Goal: Task Accomplishment & Management: Use online tool/utility

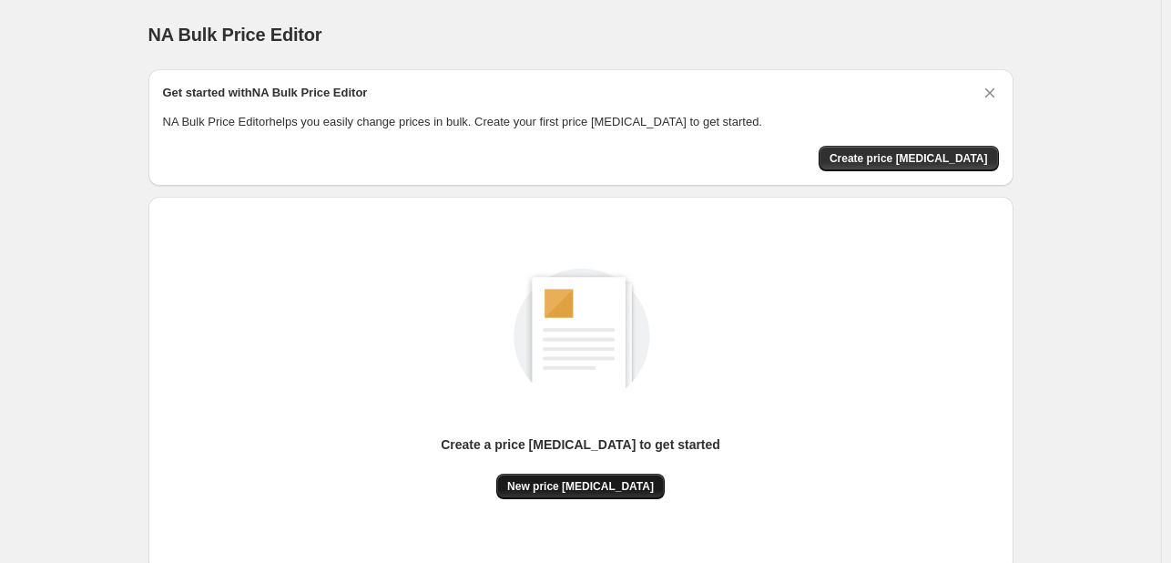
click at [584, 479] on span "New price [MEDICAL_DATA]" at bounding box center [580, 486] width 147 height 15
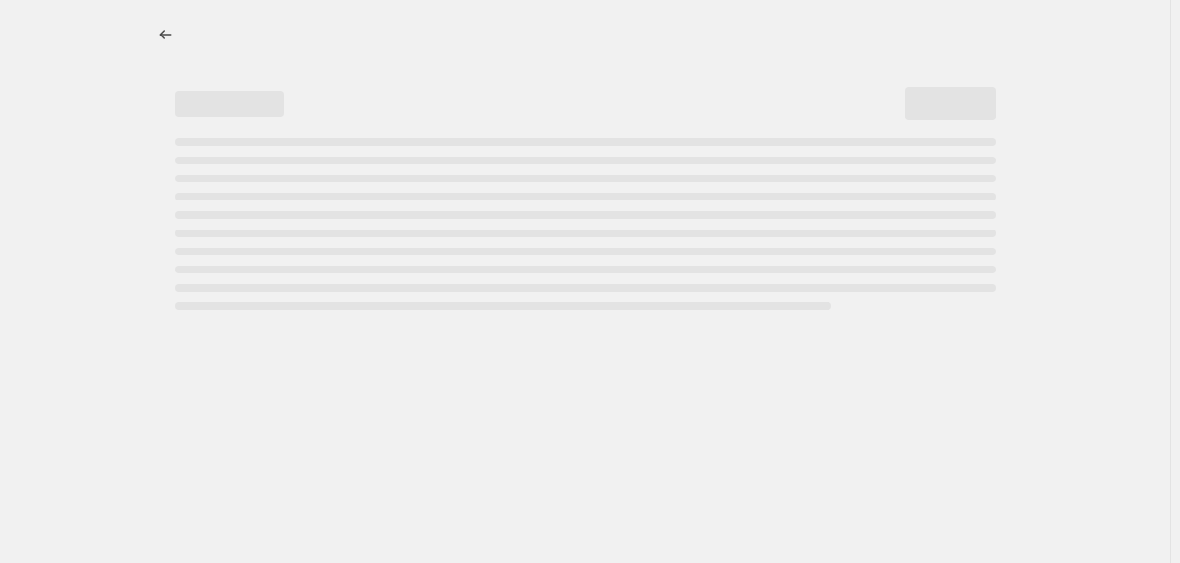
select select "percentage"
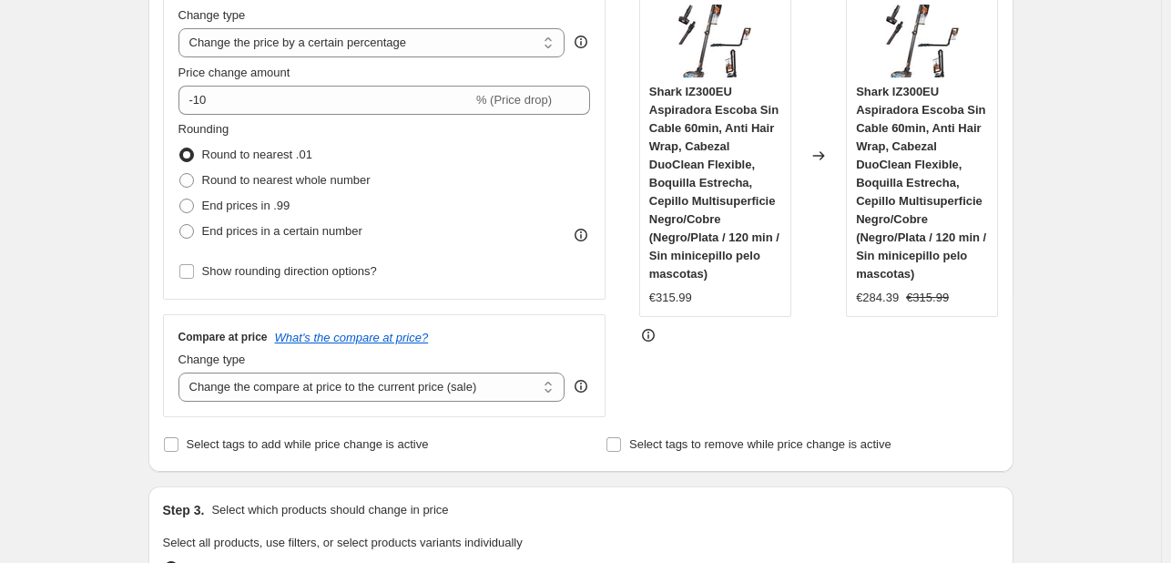
scroll to position [182, 0]
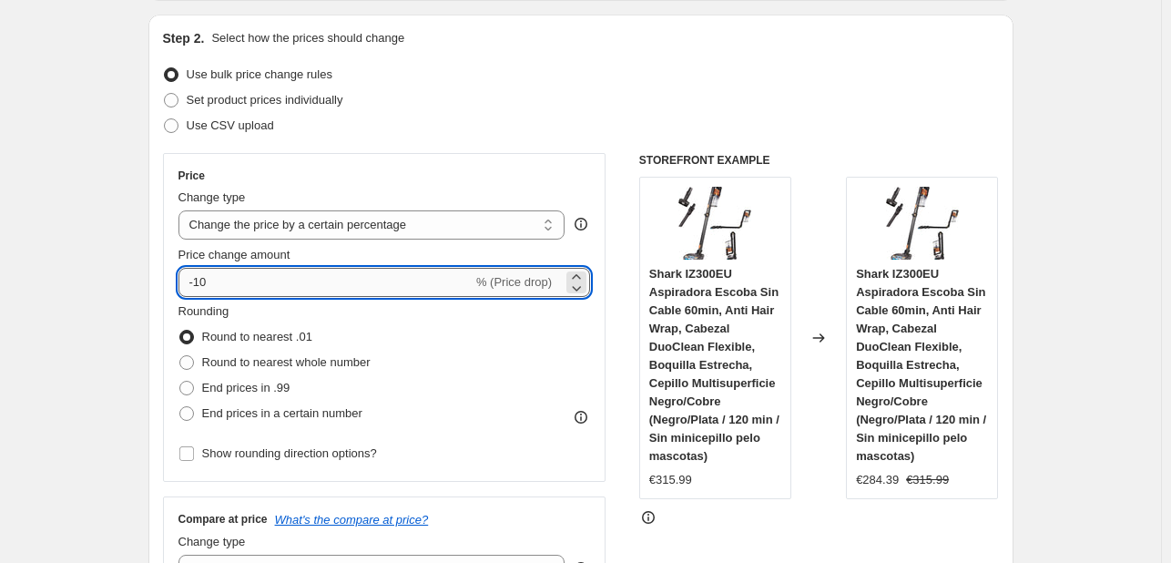
click at [291, 269] on input "-10" at bounding box center [325, 282] width 294 height 29
type input "-1"
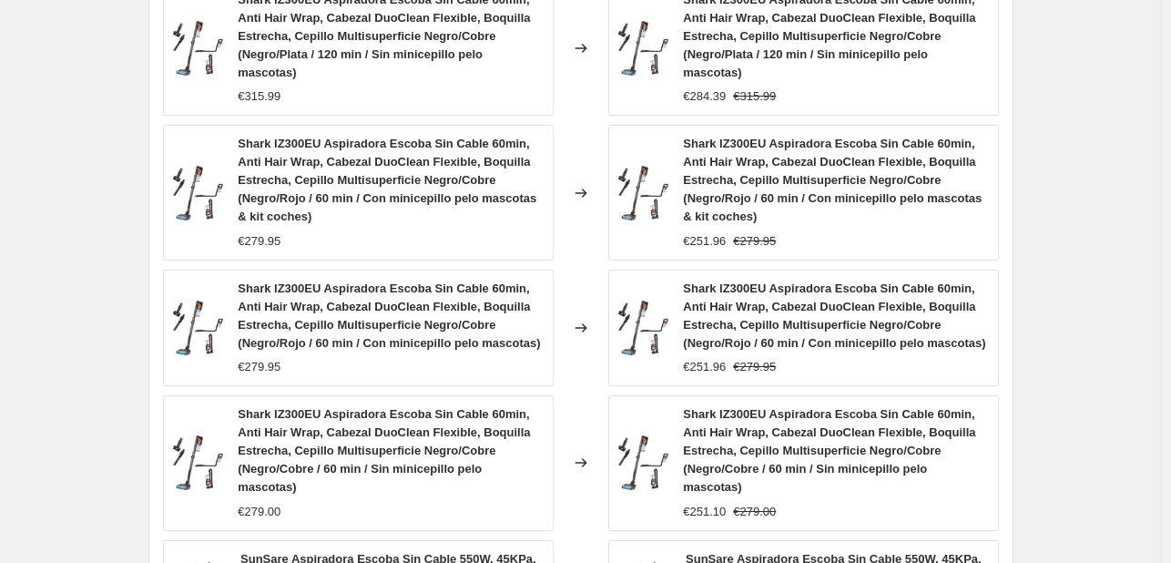
scroll to position [1504, 0]
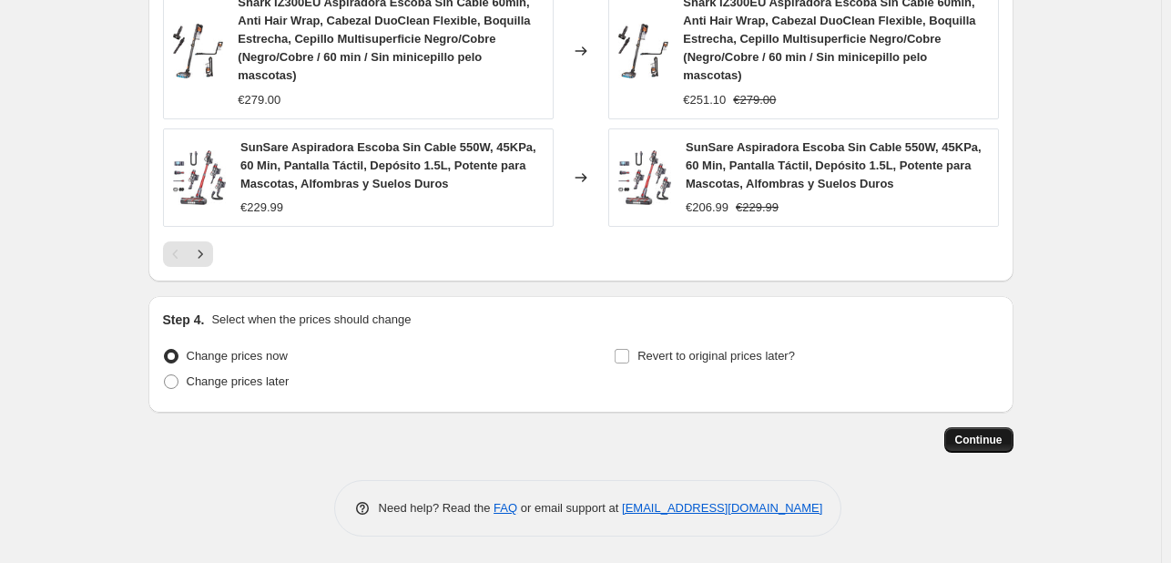
type input "-30"
click at [987, 432] on span "Continue" at bounding box center [978, 439] width 47 height 15
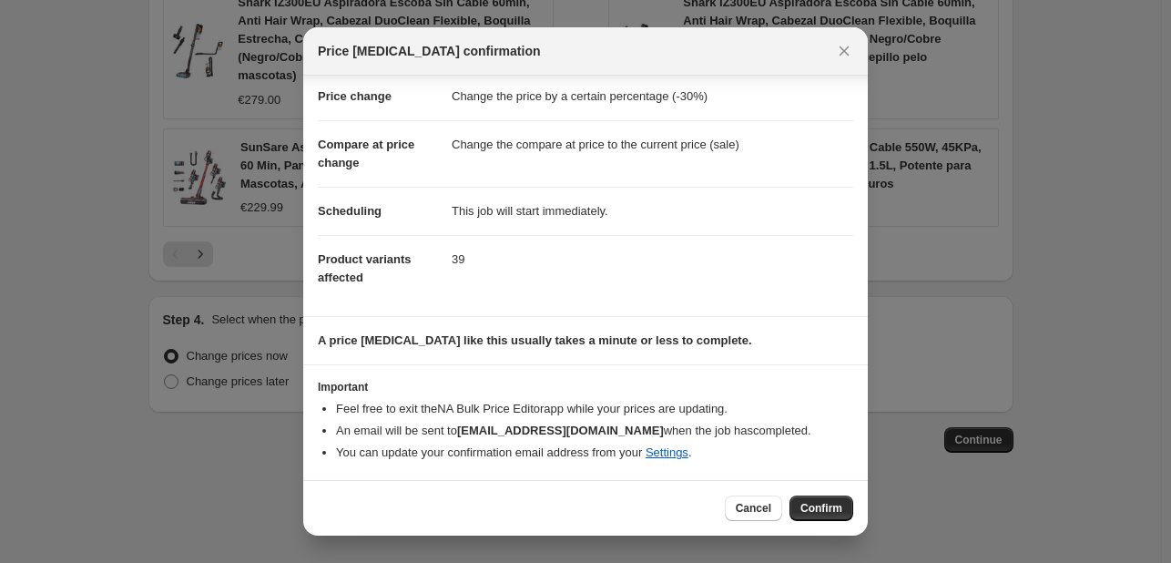
scroll to position [35, 0]
click at [808, 508] on span "Confirm" at bounding box center [821, 508] width 42 height 15
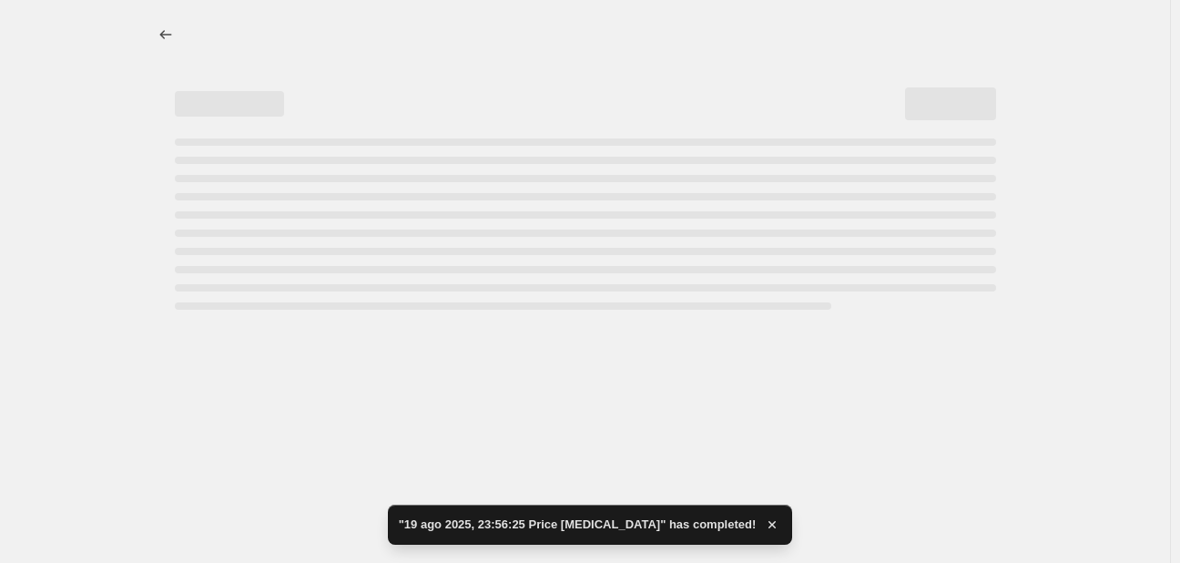
drag, startPoint x: 1178, startPoint y: 432, endPoint x: 1152, endPoint y: 26, distance: 406.0
click at [1149, 34] on html "Home Settings Plans Skip to content "19 ago 2025, 23:56:25 Price [MEDICAL_DATA]…" at bounding box center [590, 281] width 1180 height 563
select select "percentage"
